Goal: Task Accomplishment & Management: Manage account settings

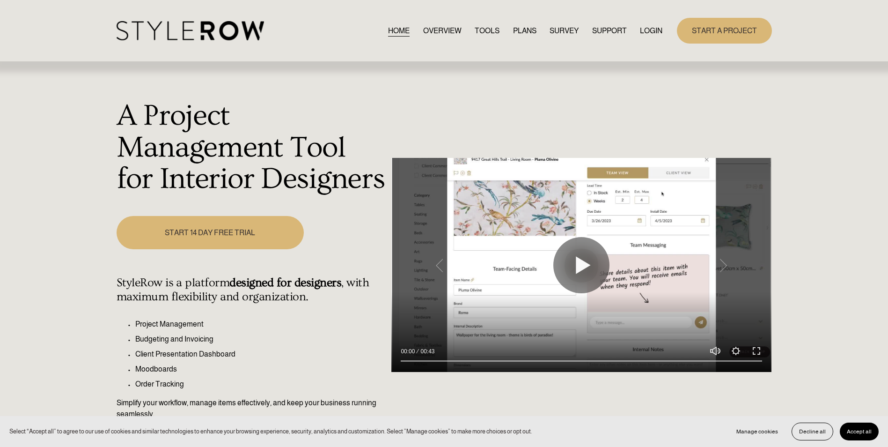
click at [656, 30] on link "LOGIN" at bounding box center [651, 30] width 22 height 13
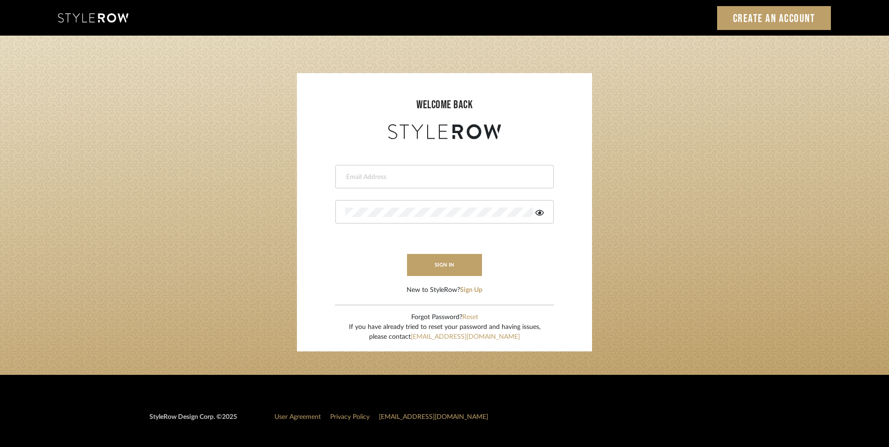
click at [401, 177] on input "email" at bounding box center [443, 176] width 196 height 9
type input "[PERSON_NAME][EMAIL_ADDRESS][PERSON_NAME][DOMAIN_NAME]"
click at [448, 272] on button "sign in" at bounding box center [444, 265] width 75 height 22
click at [13, 159] on login-page "welcome back [PERSON_NAME][EMAIL_ADDRESS][PERSON_NAME][DOMAIN_NAME] Authorizati…" at bounding box center [444, 205] width 889 height 339
click at [541, 214] on icon at bounding box center [539, 212] width 8 height 7
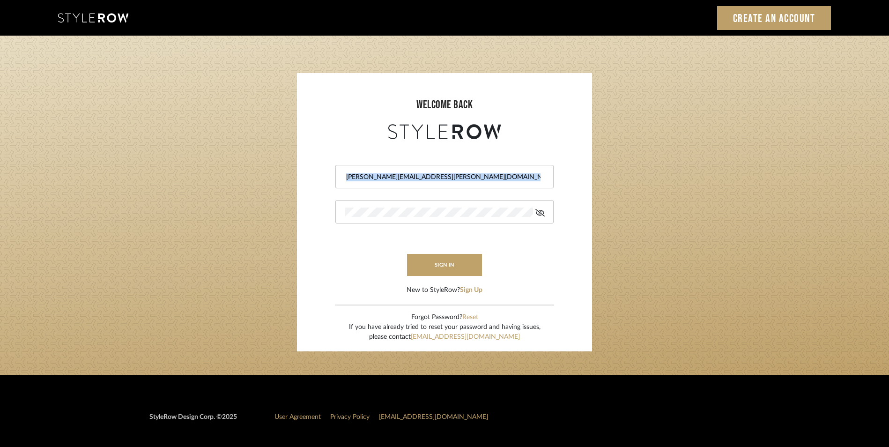
drag, startPoint x: 508, startPoint y: 218, endPoint x: -2, endPoint y: 174, distance: 511.4
click at [0, 174] on html "Sign In Create an Account welcome back [PERSON_NAME][EMAIL_ADDRESS][PERSON_NAME…" at bounding box center [444, 278] width 889 height 557
drag, startPoint x: 401, startPoint y: 218, endPoint x: 268, endPoint y: 209, distance: 132.8
click at [268, 209] on login-page "welcome back [PERSON_NAME][EMAIL_ADDRESS][PERSON_NAME][DOMAIN_NAME] sign in New…" at bounding box center [444, 205] width 889 height 339
drag, startPoint x: 393, startPoint y: 207, endPoint x: 299, endPoint y: 212, distance: 94.3
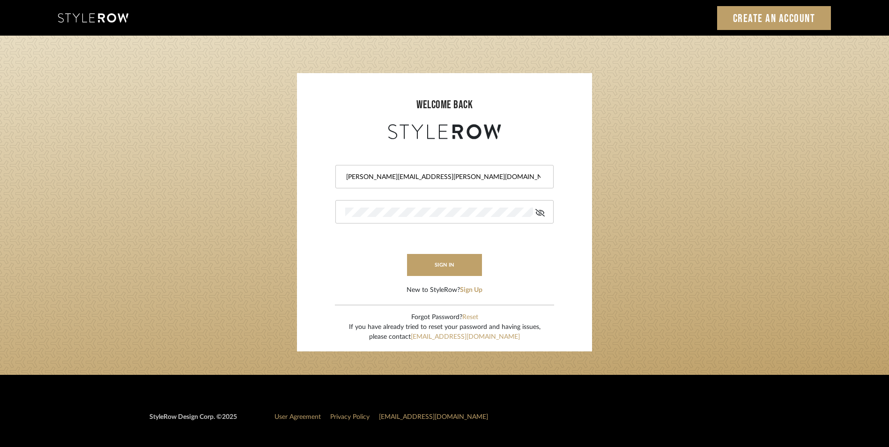
click at [299, 212] on sr-login "welcome back [PERSON_NAME][EMAIL_ADDRESS][PERSON_NAME][DOMAIN_NAME] sign in New…" at bounding box center [444, 212] width 295 height 278
click at [329, 211] on form "[PERSON_NAME][EMAIL_ADDRESS][PERSON_NAME][DOMAIN_NAME] sign in New to StyleRow?…" at bounding box center [444, 218] width 276 height 154
click at [229, 183] on login-page "welcome back [PERSON_NAME][EMAIL_ADDRESS][PERSON_NAME][DOMAIN_NAME] Authorizati…" at bounding box center [444, 205] width 889 height 339
click at [312, 212] on form "[PERSON_NAME][EMAIL_ADDRESS][PERSON_NAME][DOMAIN_NAME] Authorization failed. In…" at bounding box center [444, 218] width 276 height 154
click at [173, 193] on login-page "welcome back [PERSON_NAME][EMAIL_ADDRESS][PERSON_NAME][DOMAIN_NAME] Authorizati…" at bounding box center [444, 205] width 889 height 339
